Goal: Book appointment/travel/reservation

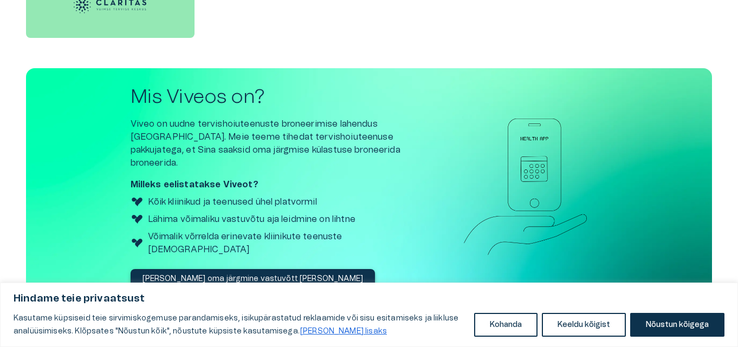
scroll to position [1291, 0]
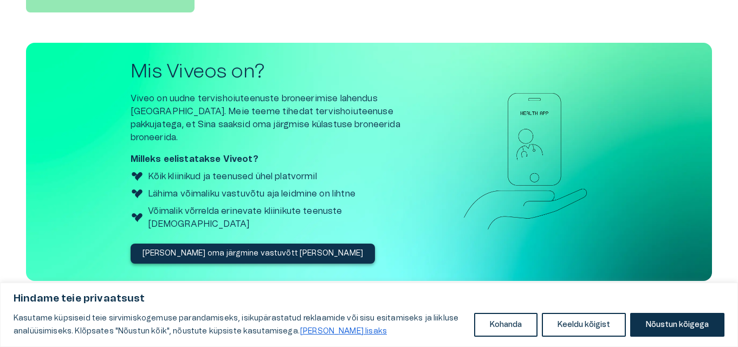
click at [137, 211] on img at bounding box center [137, 217] width 13 height 13
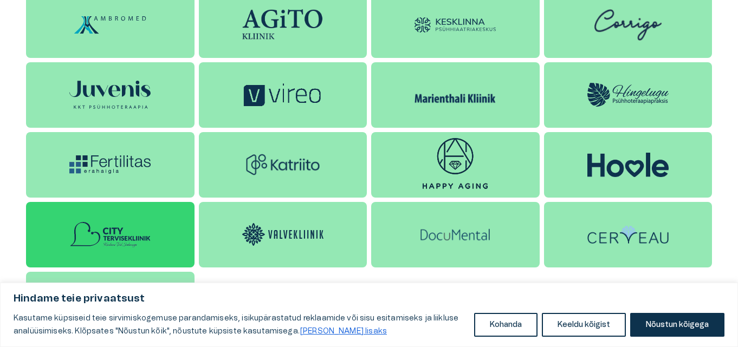
scroll to position [858, 0]
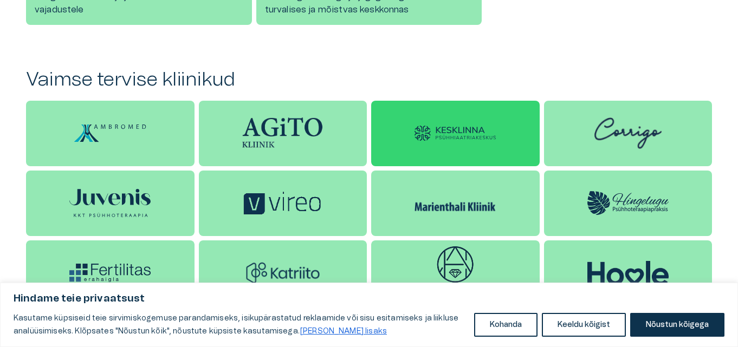
click at [433, 138] on img at bounding box center [455, 134] width 81 height 16
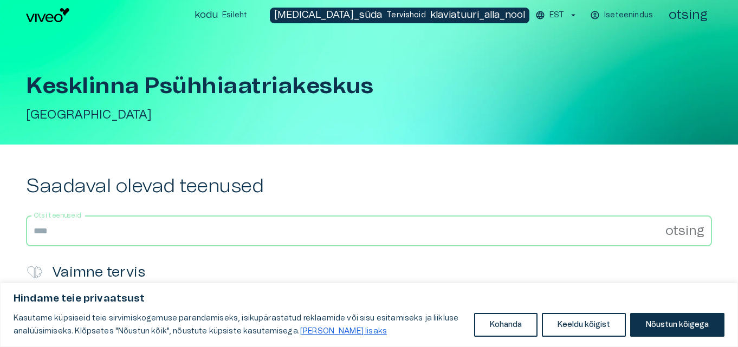
click at [68, 235] on input "Otsi teenuseid" at bounding box center [345, 231] width 639 height 30
click at [59, 236] on input "Otsi teenuseid" at bounding box center [345, 231] width 639 height 30
click at [38, 240] on input "Otsi teenuseid" at bounding box center [345, 231] width 639 height 30
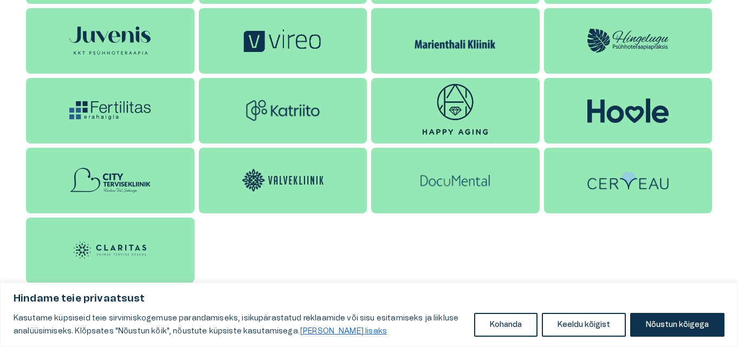
scroll to position [966, 0]
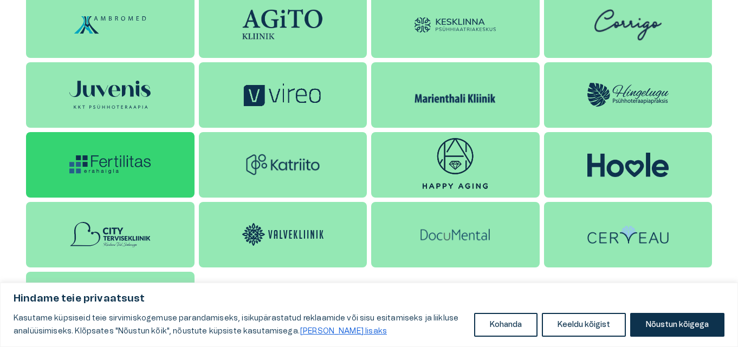
click at [90, 171] on img at bounding box center [109, 165] width 81 height 18
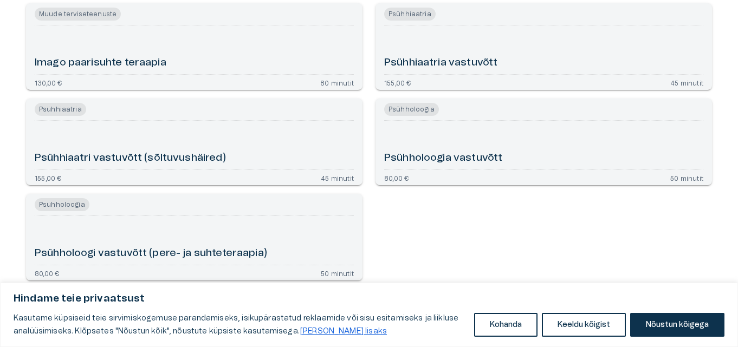
scroll to position [4465, 0]
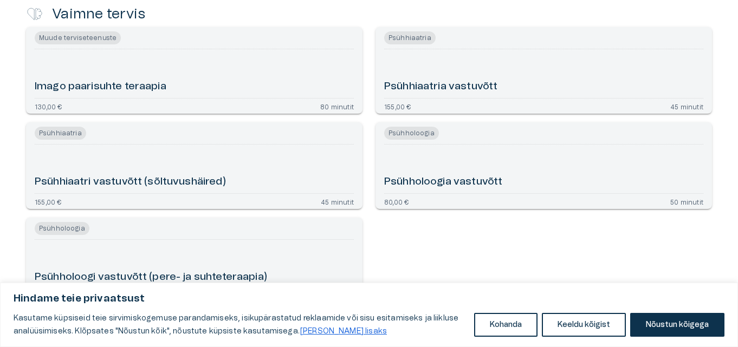
click at [425, 89] on font "Psühhiaatria vastuvõtt" at bounding box center [440, 86] width 113 height 10
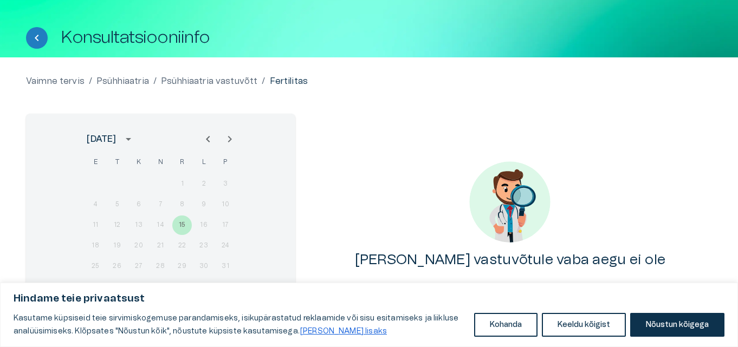
scroll to position [87, 0]
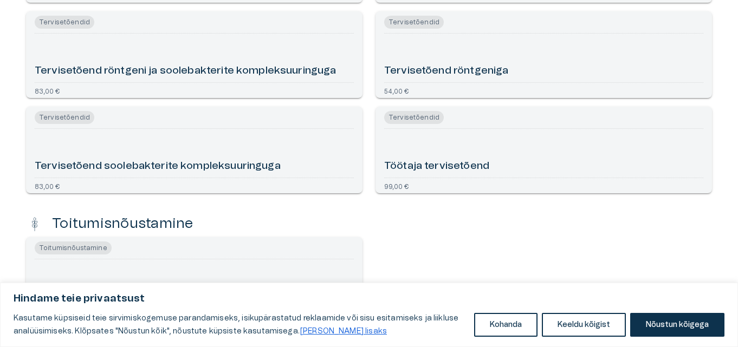
scroll to position [3977, 0]
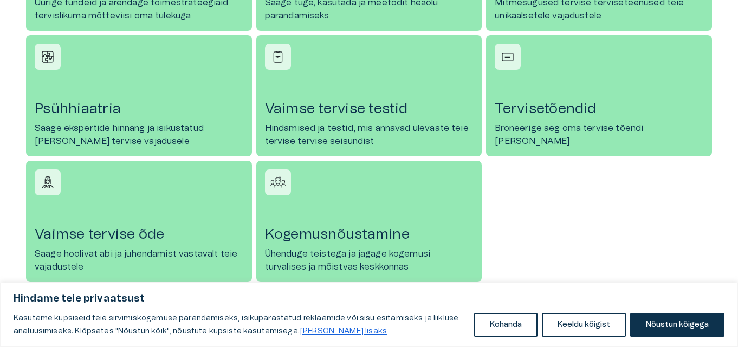
scroll to position [641, 0]
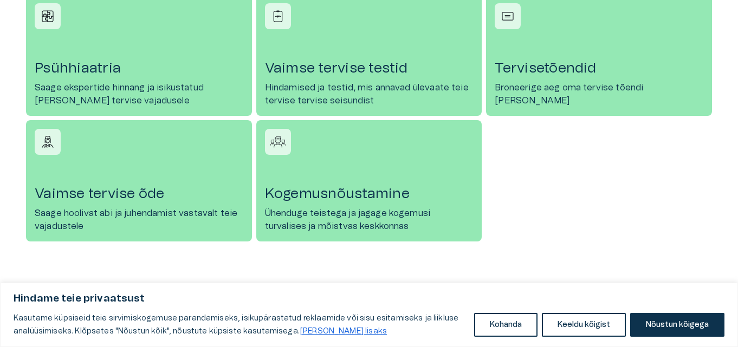
click at [24, 61] on div "Psühhiaatria Saage ekspertide hinnang ja isikustatud [PERSON_NAME] tervise vaja…" at bounding box center [137, 53] width 230 height 126
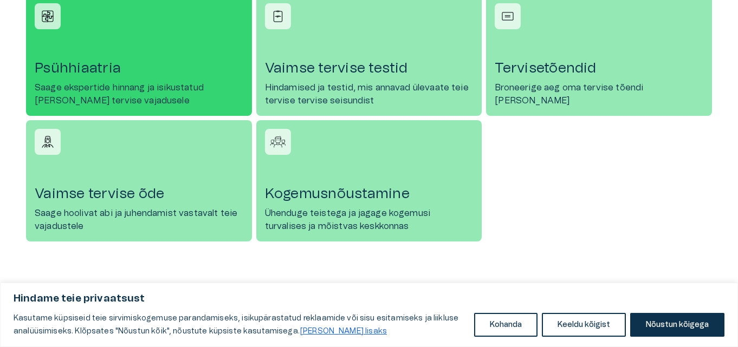
click at [58, 21] on div at bounding box center [48, 16] width 26 height 26
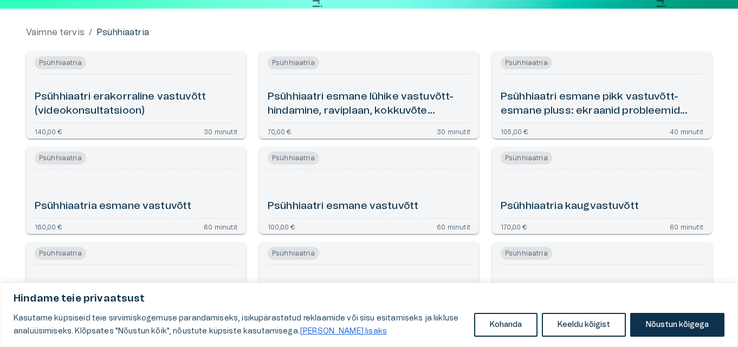
scroll to position [108, 0]
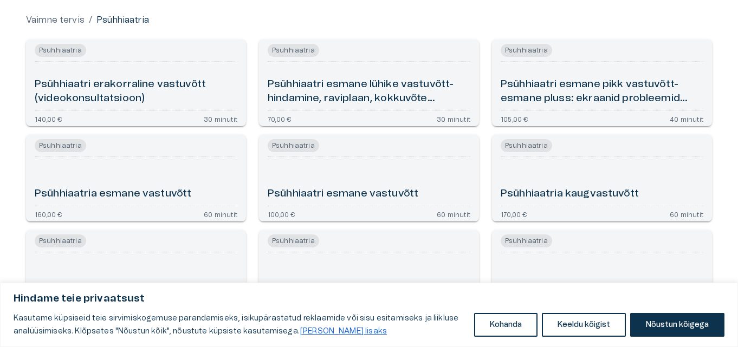
click at [338, 194] on font "Psühhiaatri esmane vastuvõtt" at bounding box center [343, 194] width 151 height 10
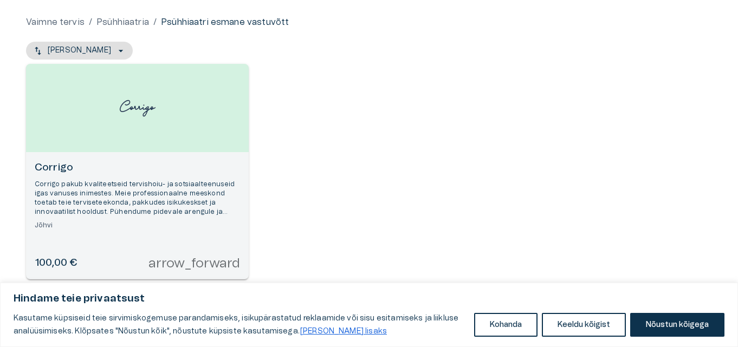
scroll to position [109, 0]
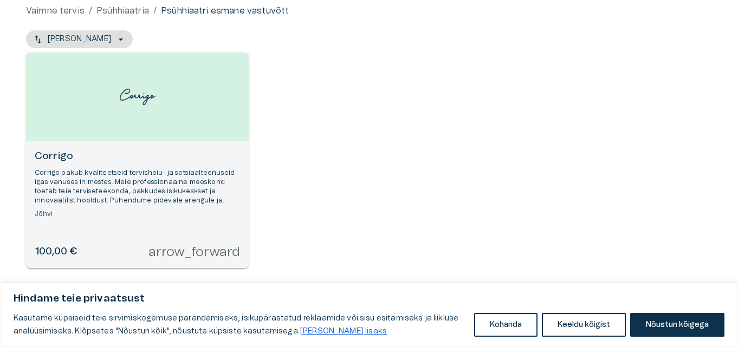
click at [309, 332] on font "[PERSON_NAME] lisaks" at bounding box center [343, 332] width 87 height 8
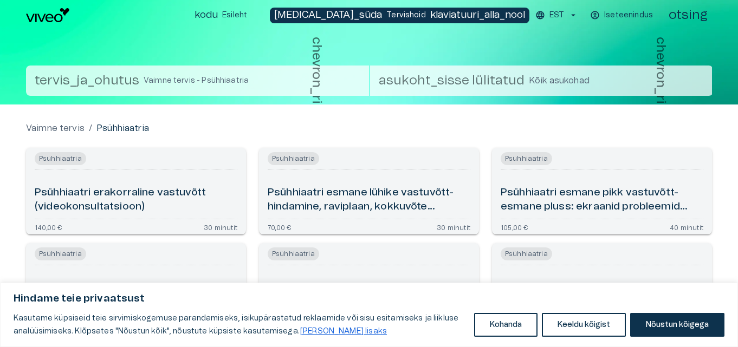
click at [299, 195] on font "Psühhiaatri esmane lühike vastuvõtt- hindamine, raviplaan, kokkuvõte (videokons…" at bounding box center [361, 207] width 186 height 39
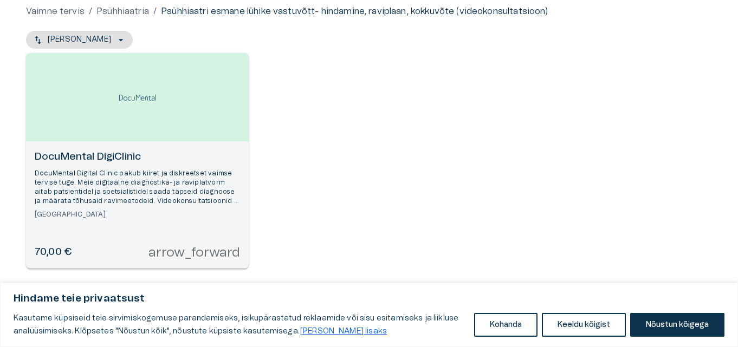
scroll to position [109, 0]
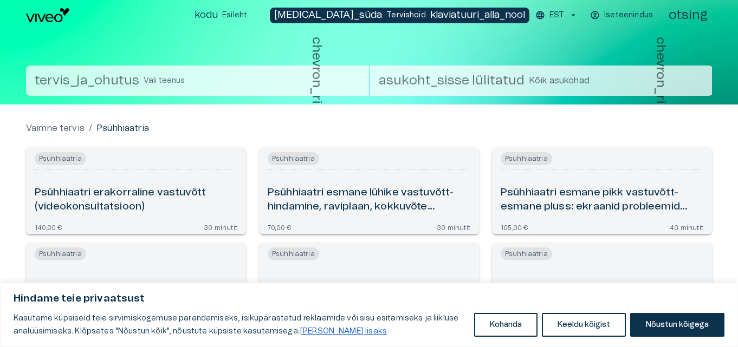
click at [453, 85] on font "asukoht_sisse lülitatud" at bounding box center [452, 80] width 146 height 13
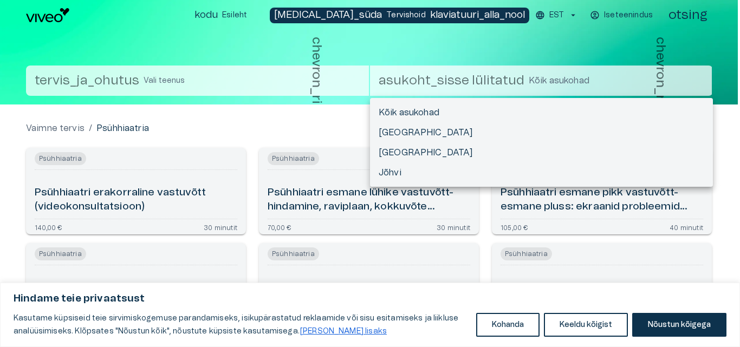
click at [408, 134] on li "[GEOGRAPHIC_DATA]" at bounding box center [541, 132] width 343 height 20
type input "**********"
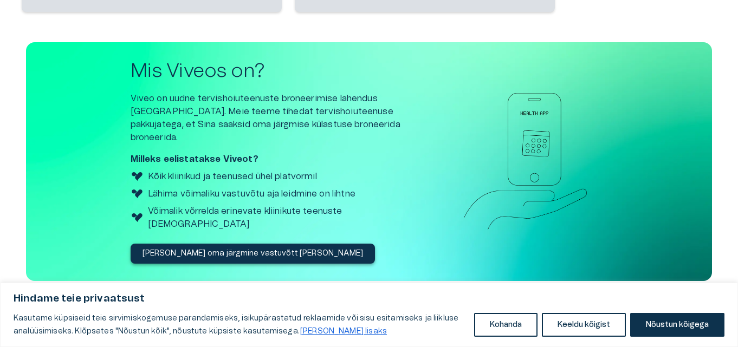
scroll to position [1291, 0]
